Goal: Browse casually

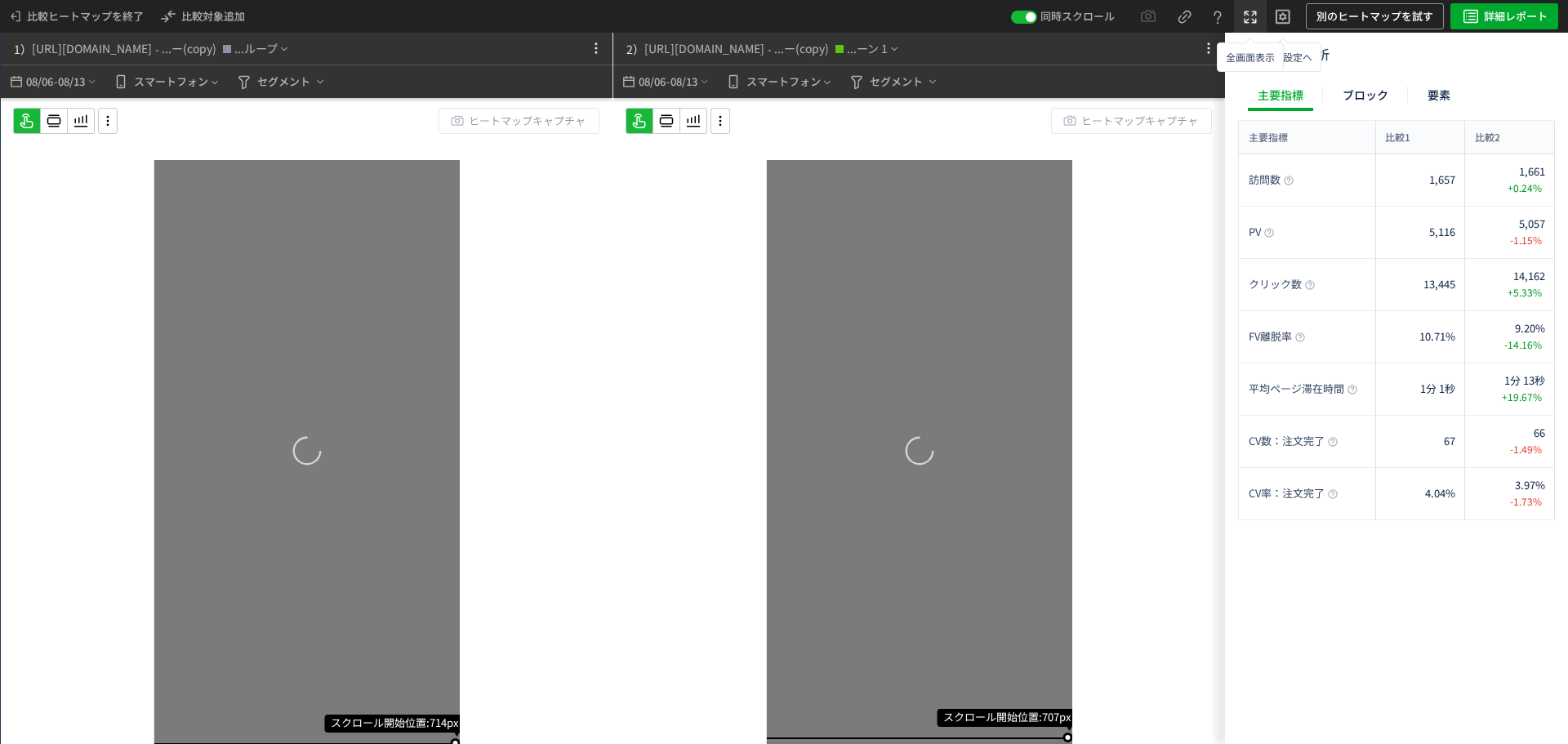
click at [1244, 19] on icon at bounding box center [1250, 17] width 20 height 20
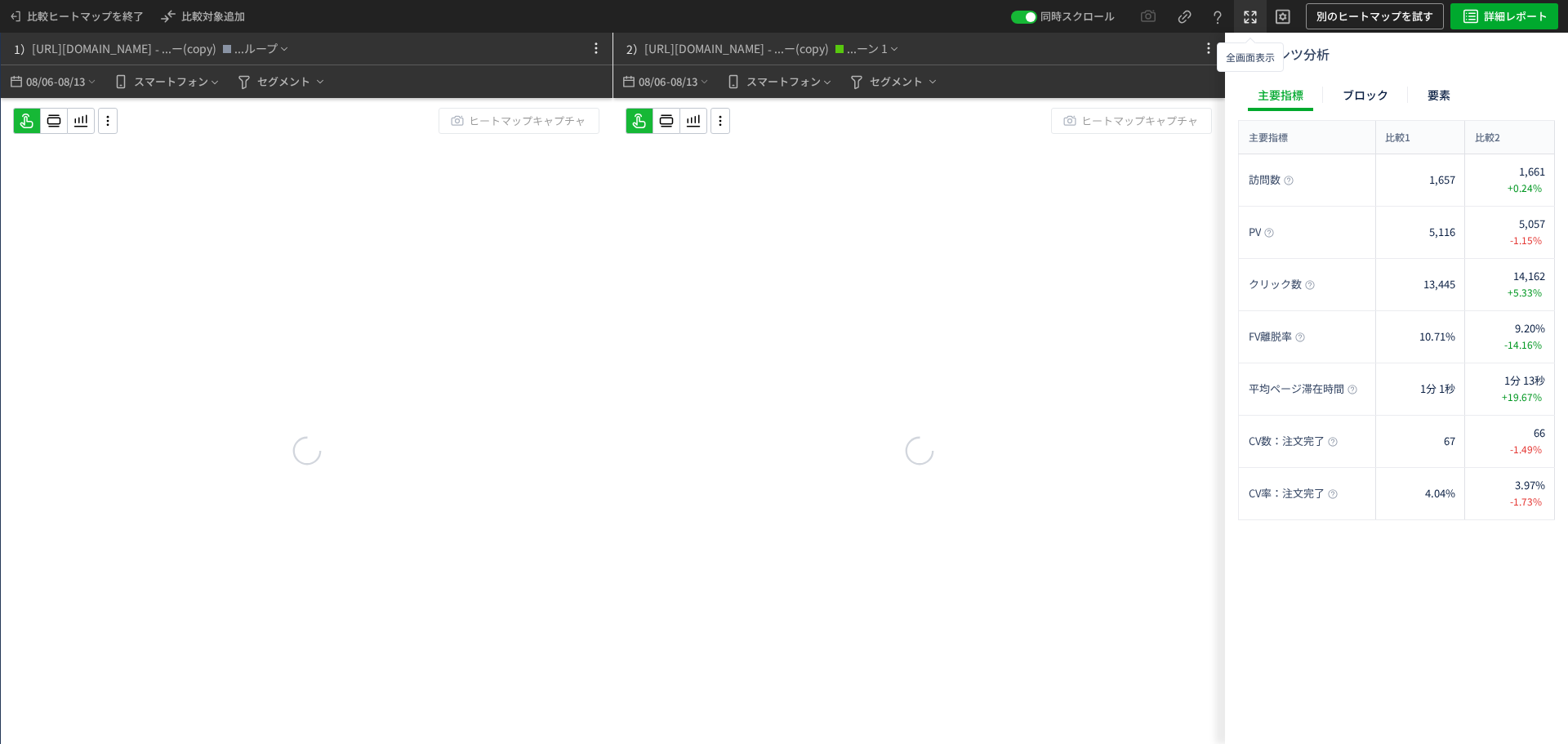
click at [1254, 17] on icon at bounding box center [1250, 17] width 20 height 20
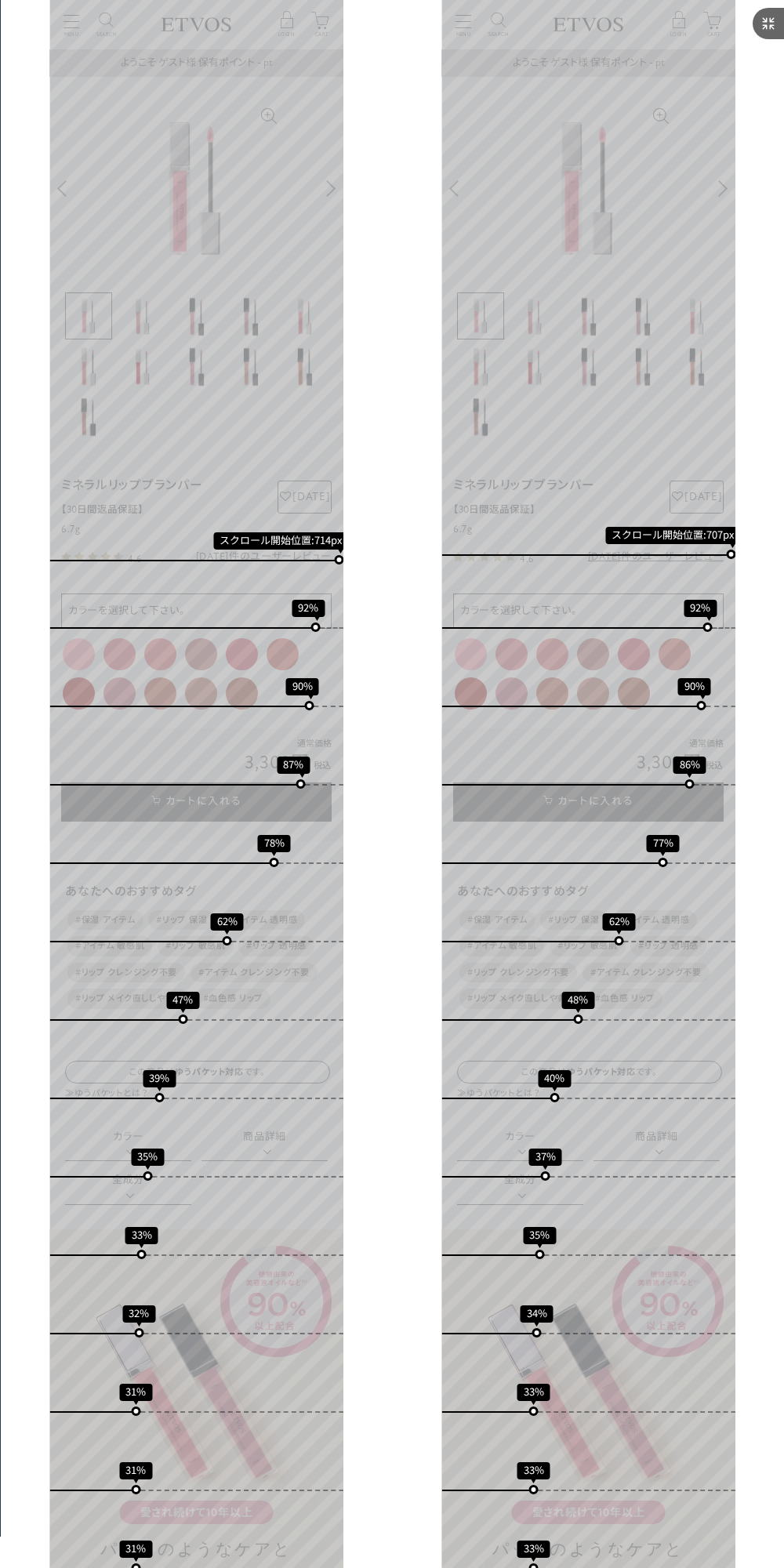
click at [768, 28] on icon at bounding box center [768, 23] width 19 height 19
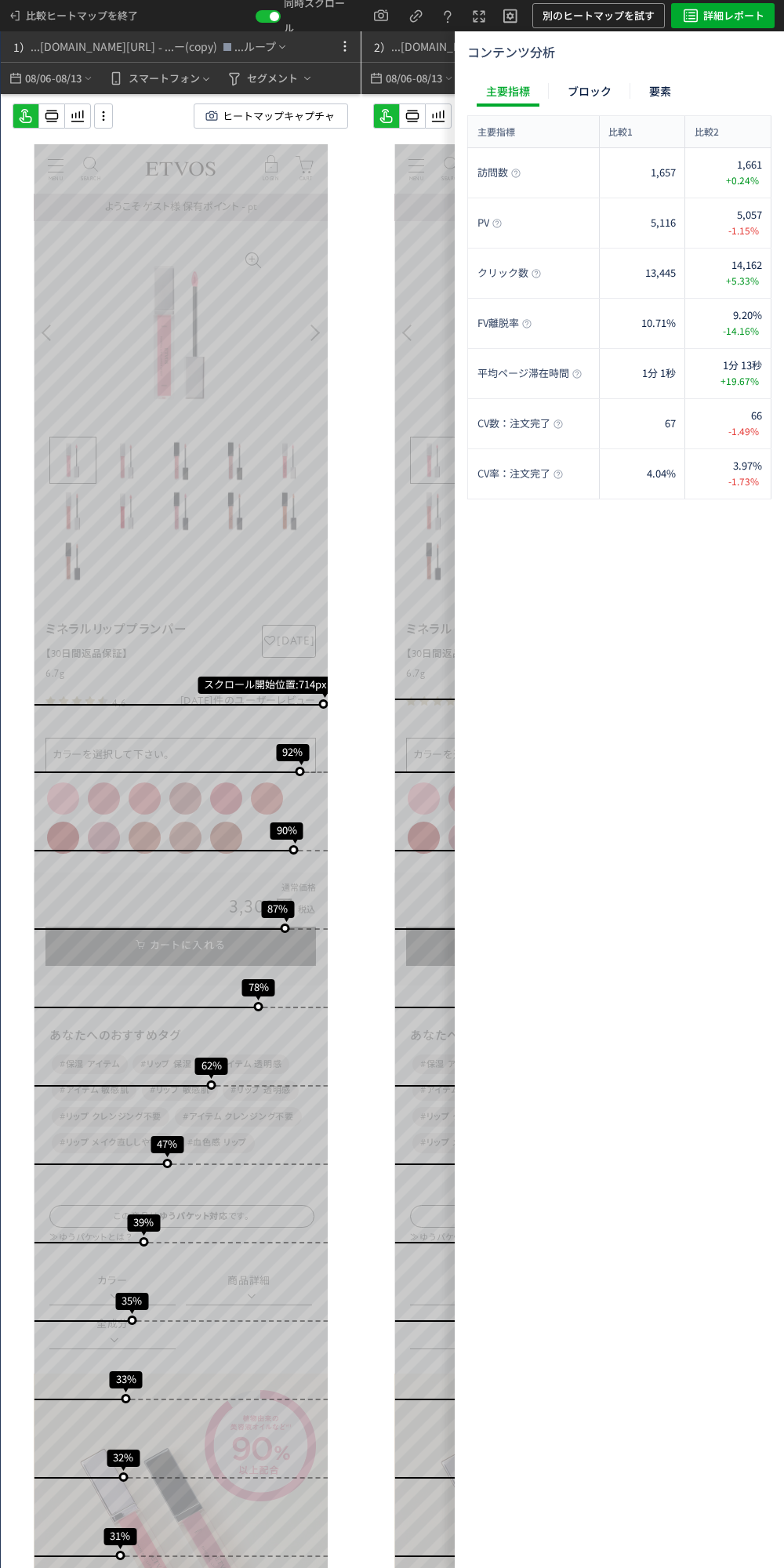
click at [55, 121] on use at bounding box center [52, 116] width 13 height 11
click at [59, 114] on use at bounding box center [52, 116] width 13 height 11
click at [481, 18] on icon at bounding box center [479, 16] width 19 height 19
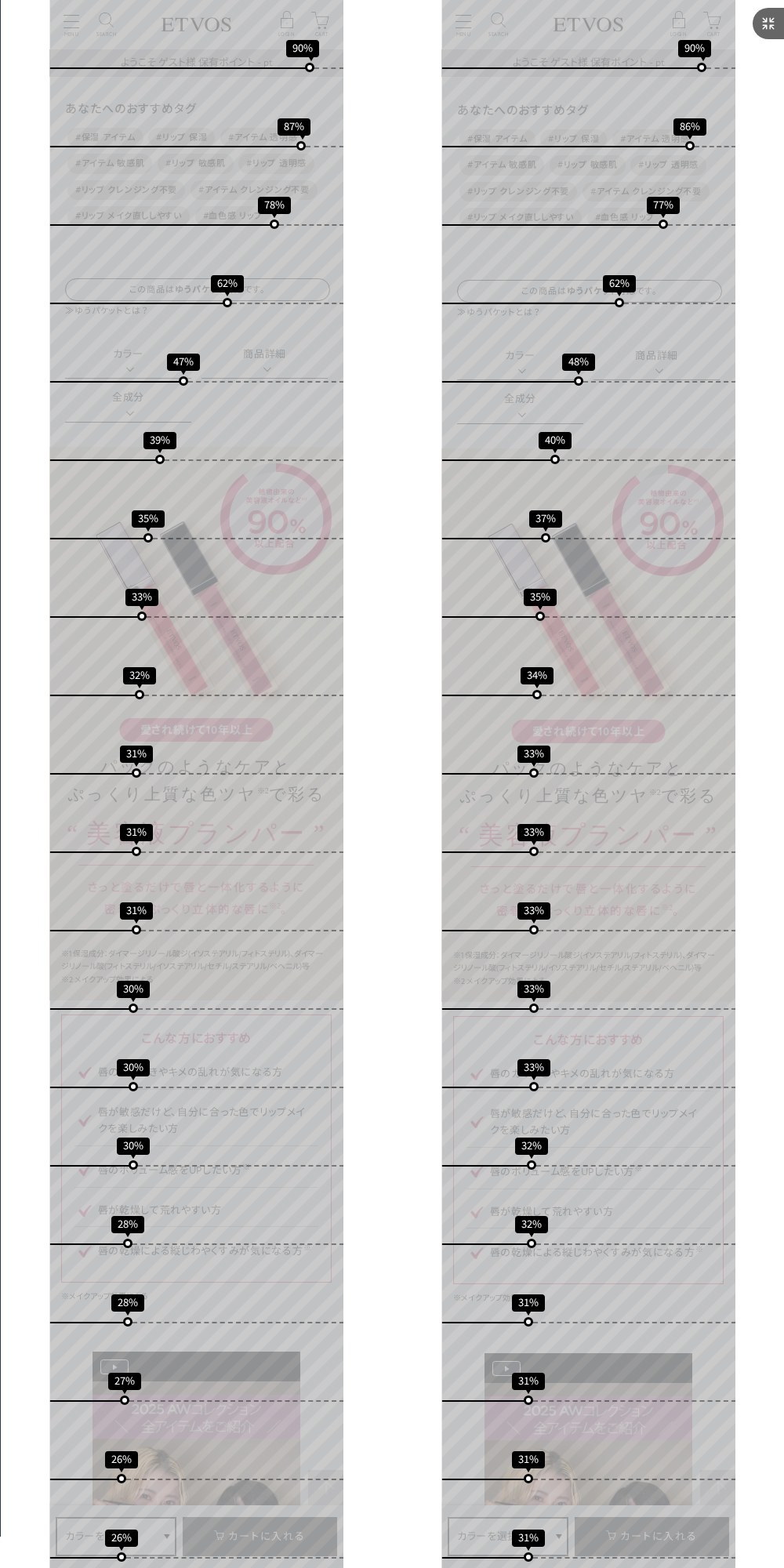
scroll to position [784, 0]
